Goal: Find specific page/section: Find specific page/section

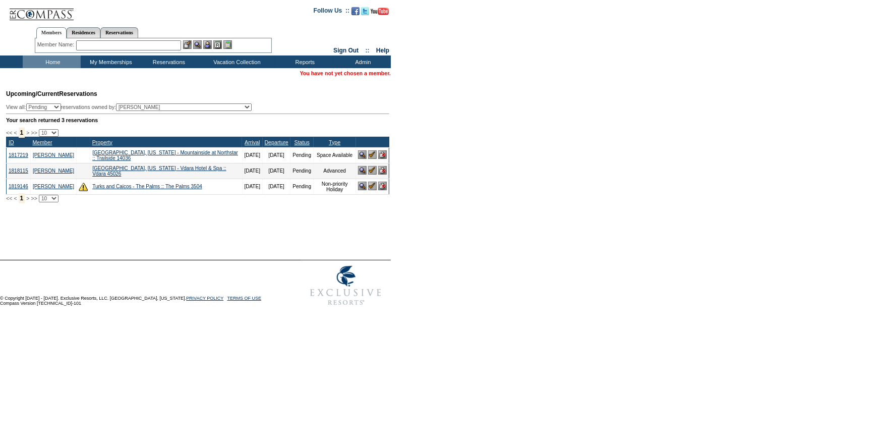
click at [137, 45] on input "text" at bounding box center [128, 45] width 105 height 10
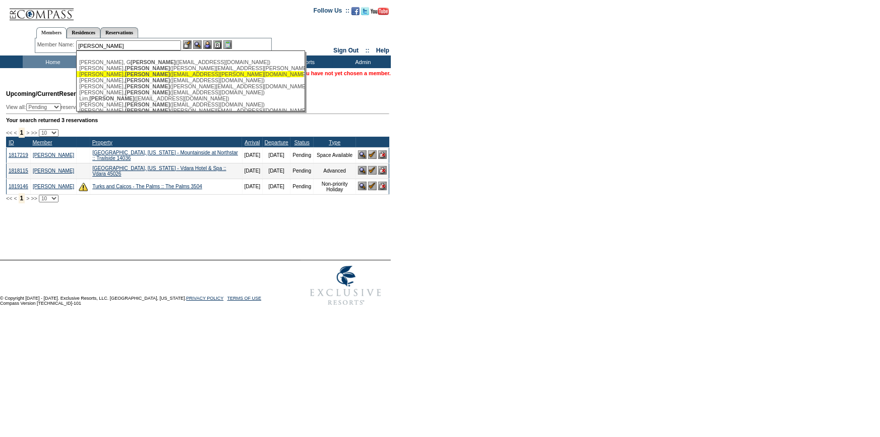
scroll to position [45, 0]
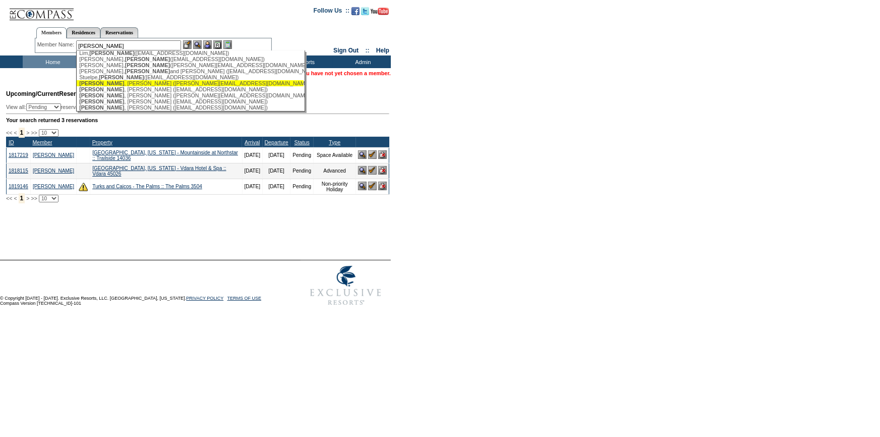
click at [127, 85] on div "Walter , Carole (carolewjane@gmail.com)" at bounding box center [190, 83] width 222 height 6
type input "Walter, Carole (carolewjane@gmail.com)"
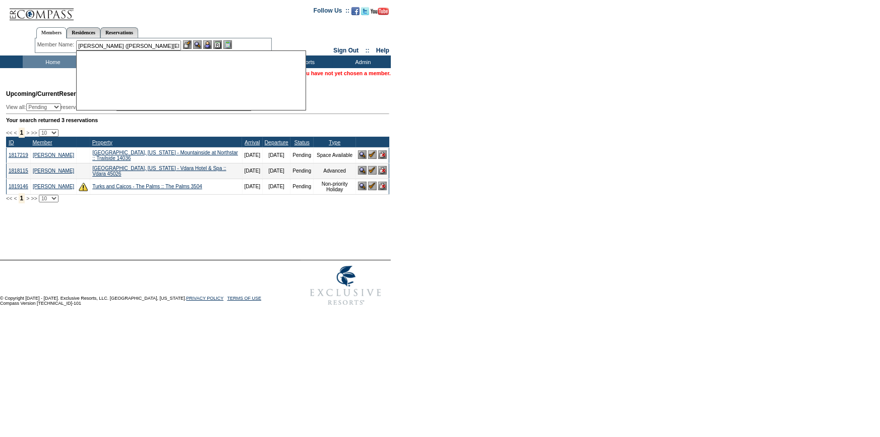
scroll to position [0, 0]
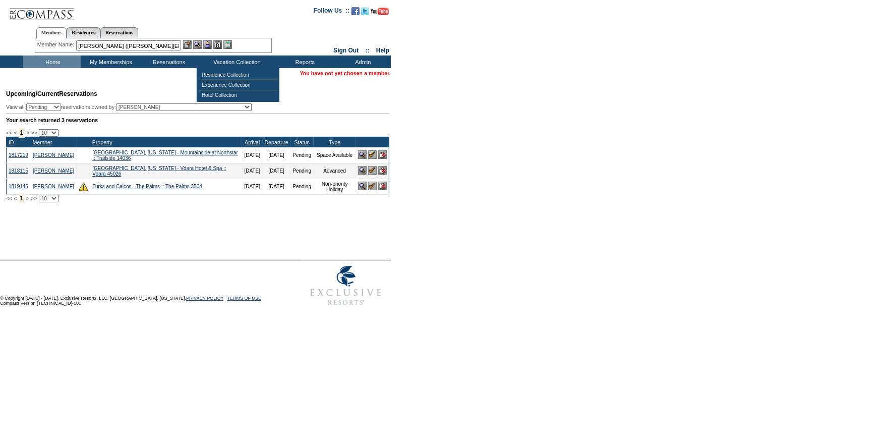
click at [210, 43] on img at bounding box center [207, 44] width 9 height 9
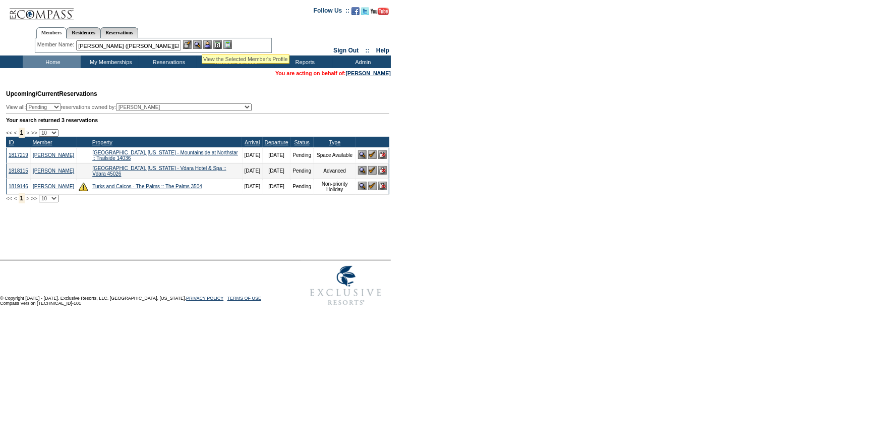
click at [200, 43] on img at bounding box center [197, 44] width 9 height 9
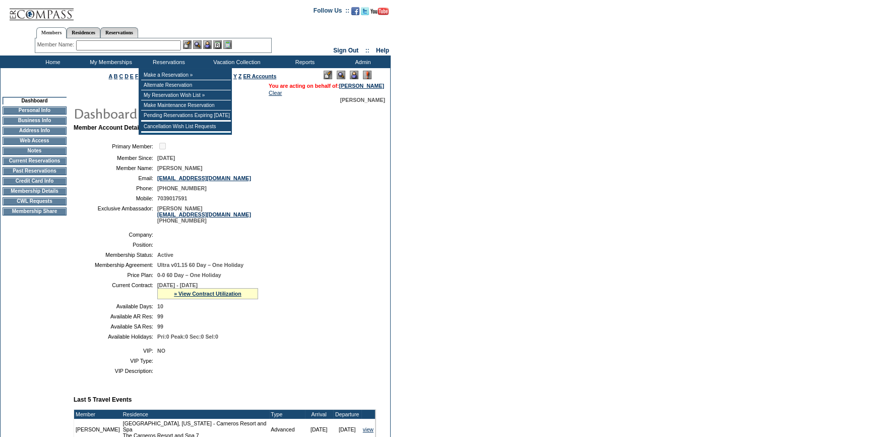
click at [157, 45] on input "text" at bounding box center [128, 45] width 105 height 10
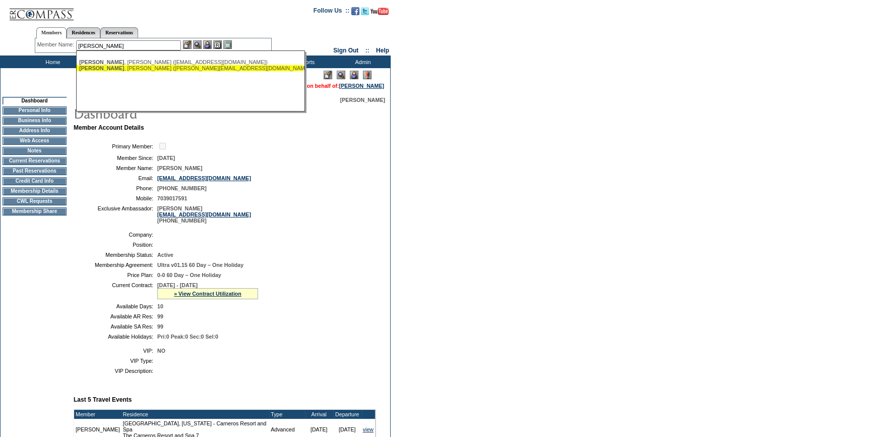
click at [131, 66] on div "[PERSON_NAME] ([PERSON_NAME][EMAIL_ADDRESS][DOMAIN_NAME])" at bounding box center [190, 68] width 222 height 6
type input "[PERSON_NAME] ([PERSON_NAME][EMAIL_ADDRESS][DOMAIN_NAME])"
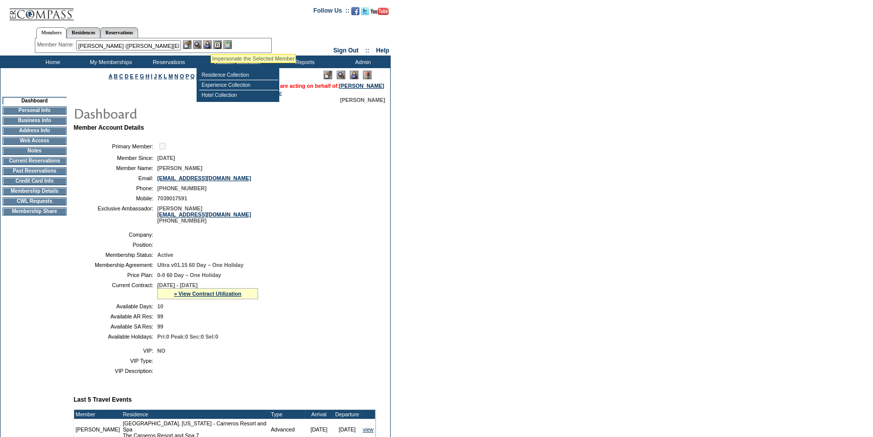
click at [210, 42] on img at bounding box center [207, 44] width 9 height 9
click at [199, 44] on img at bounding box center [197, 44] width 9 height 9
